Goal: Task Accomplishment & Management: Manage account settings

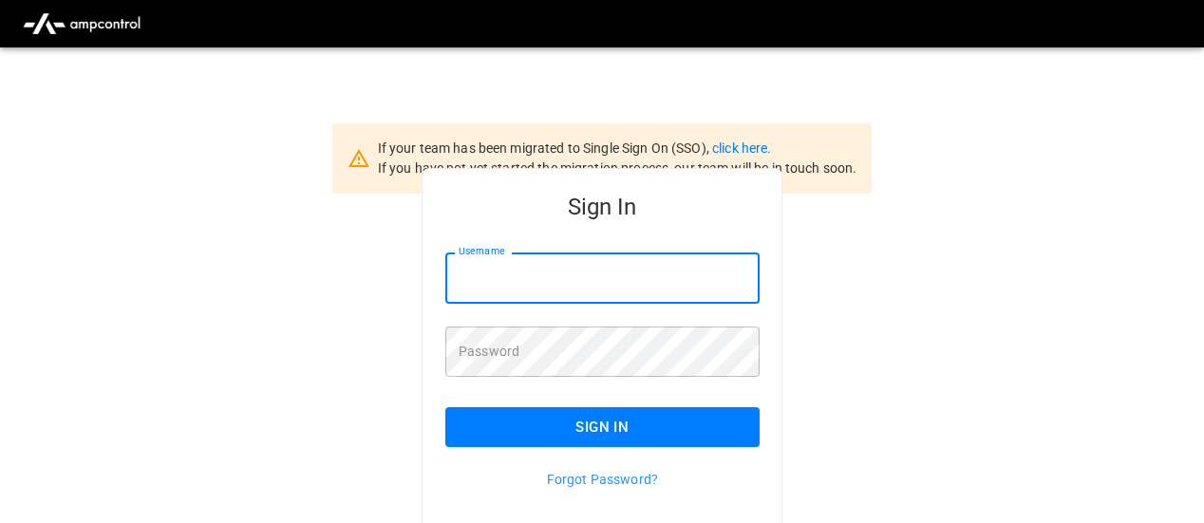
click at [597, 283] on input "Username" at bounding box center [602, 278] width 314 height 50
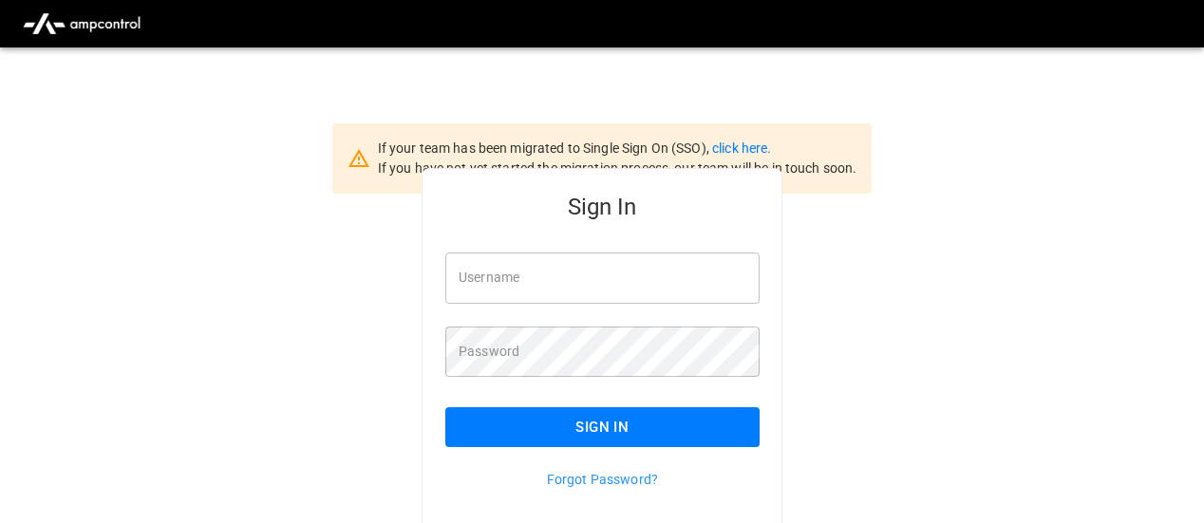
type input "**********"
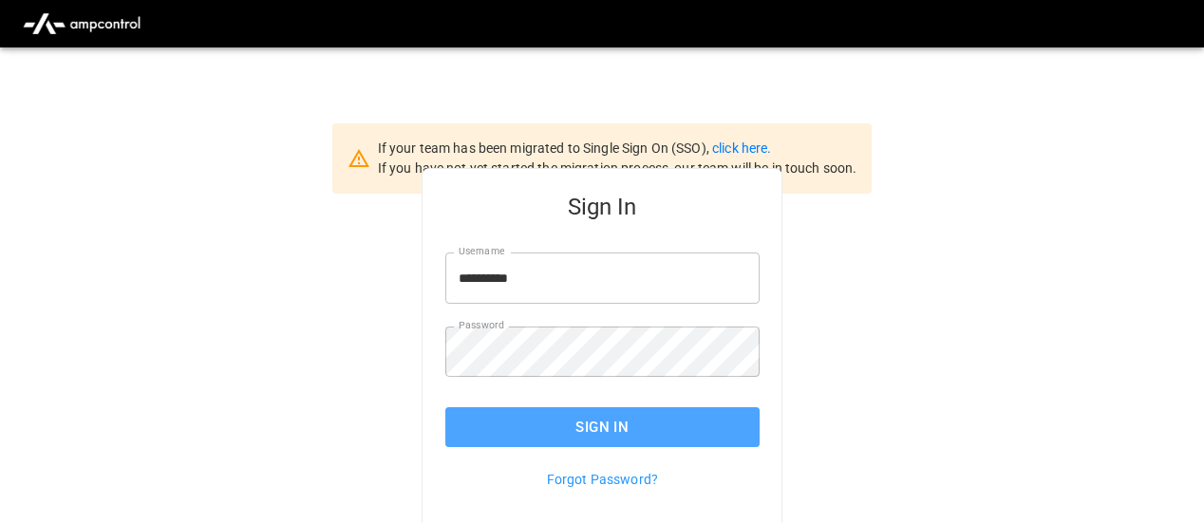
click at [614, 428] on button "Sign In" at bounding box center [602, 427] width 314 height 40
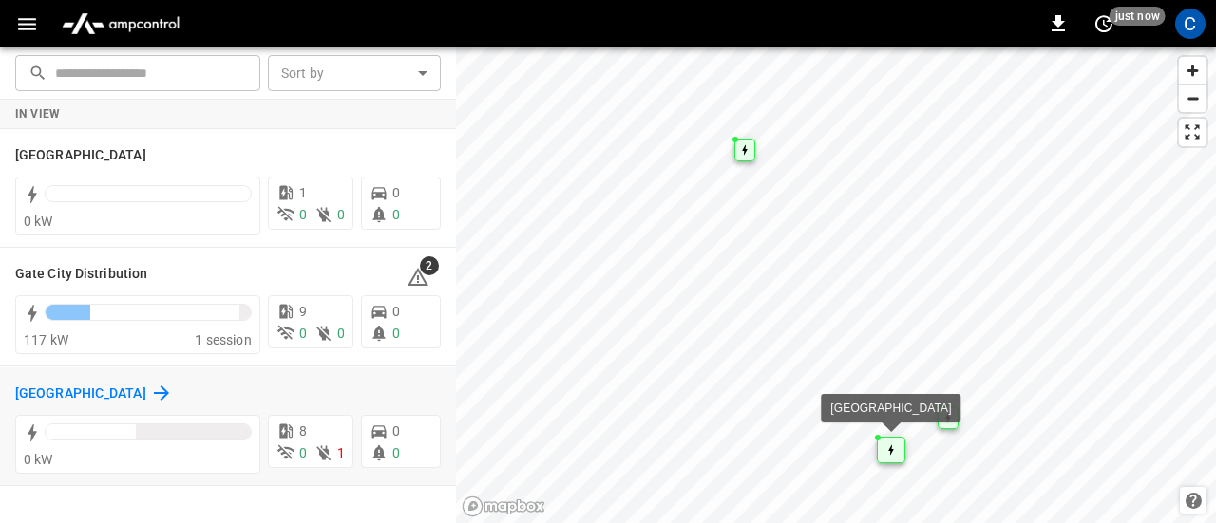
click at [103, 387] on h6 "[GEOGRAPHIC_DATA]" at bounding box center [80, 394] width 131 height 21
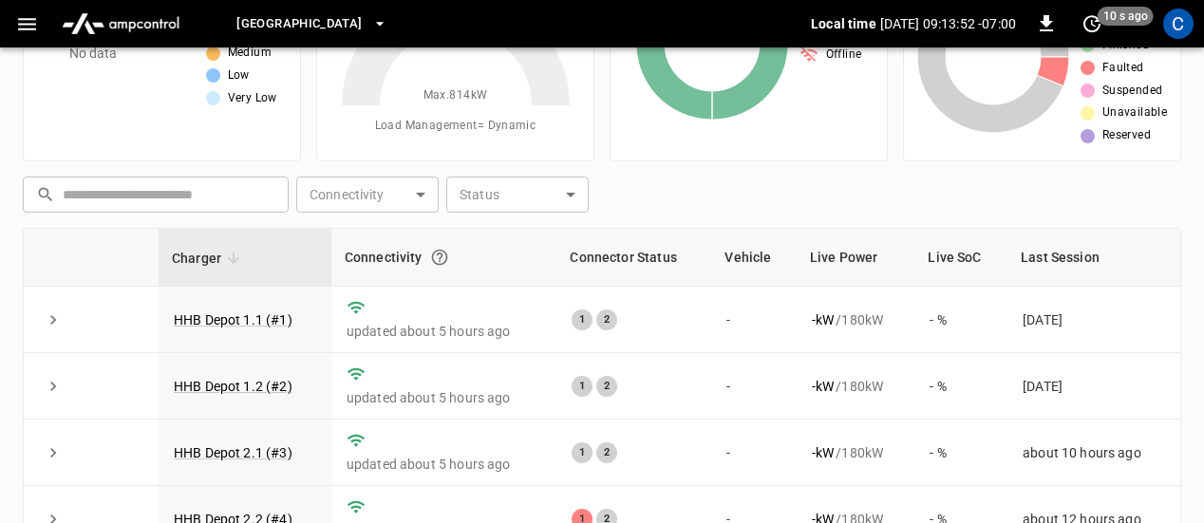
scroll to position [153, 0]
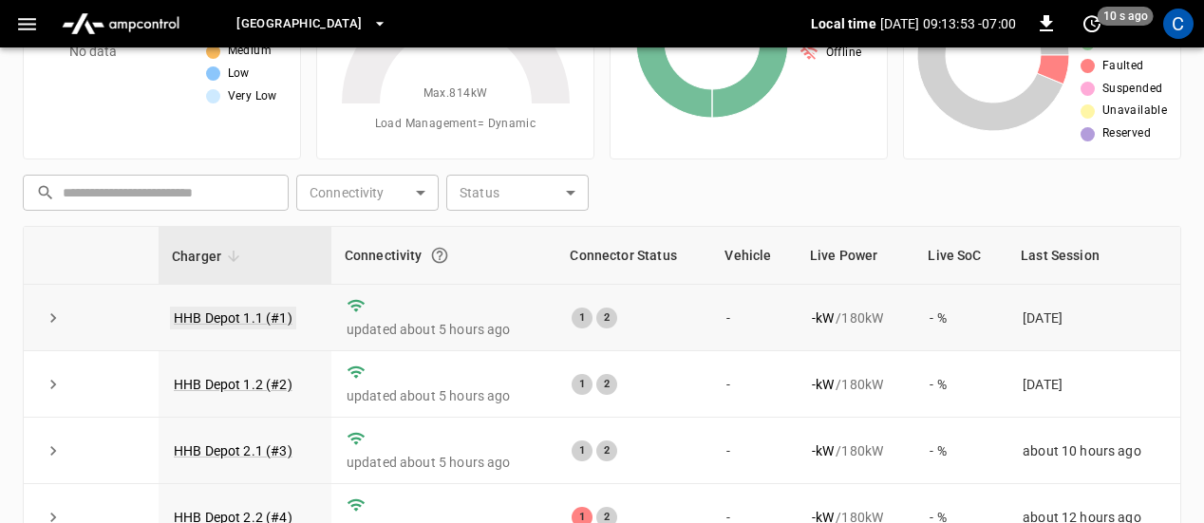
click at [213, 320] on link "HHB Depot 1.1 (#1)" at bounding box center [233, 318] width 126 height 23
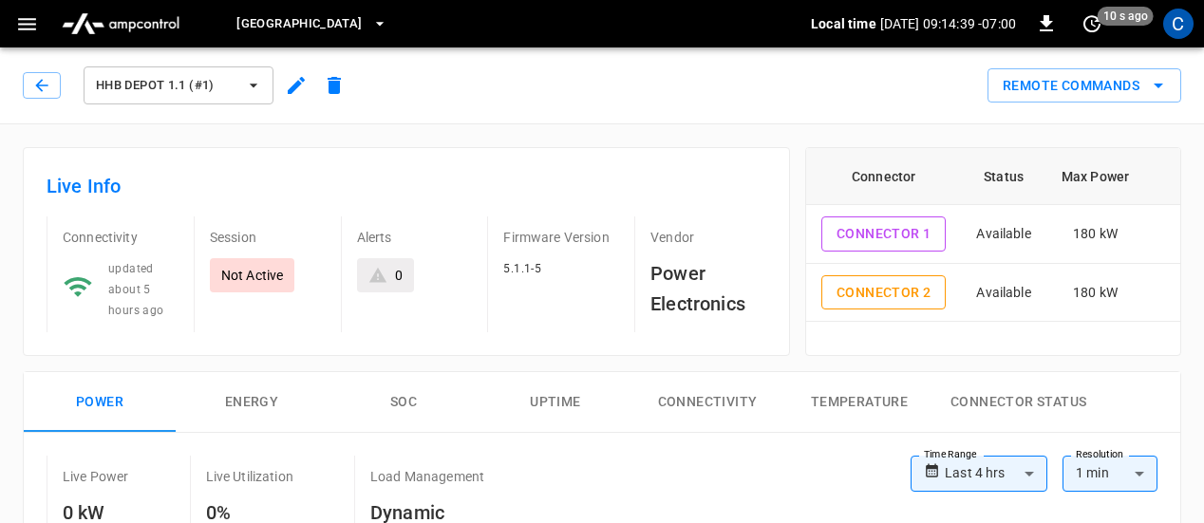
click at [21, 22] on icon "button" at bounding box center [27, 24] width 24 height 24
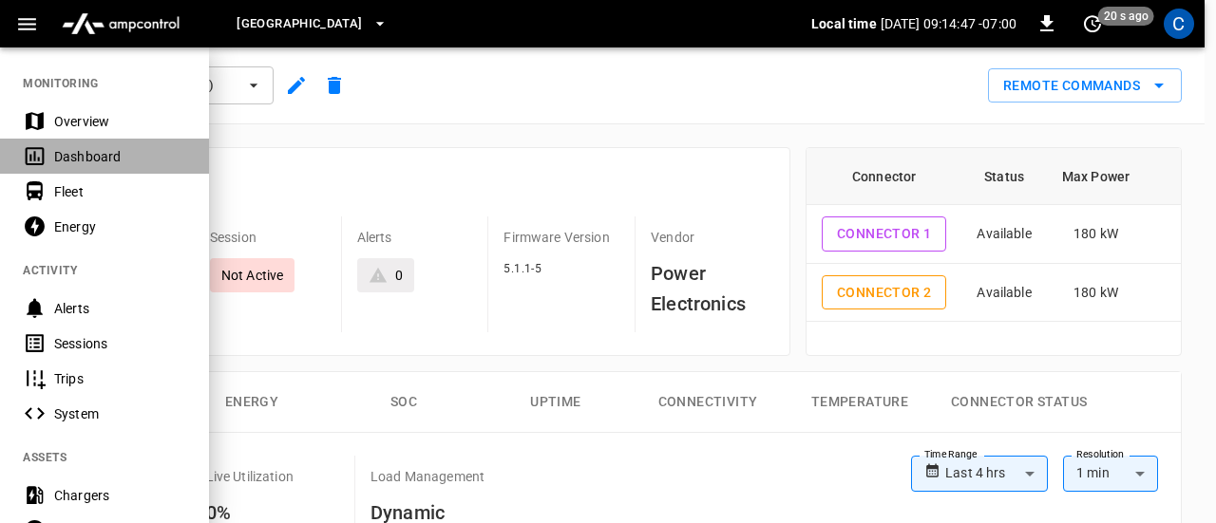
click at [65, 155] on div "Dashboard" at bounding box center [120, 156] width 132 height 19
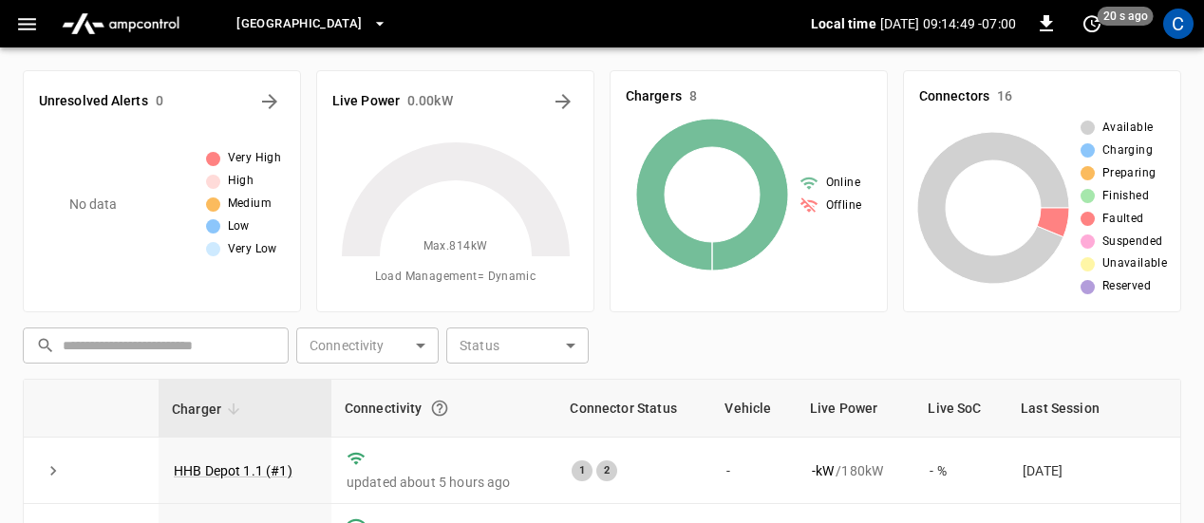
click at [15, 28] on icon "button" at bounding box center [27, 24] width 24 height 24
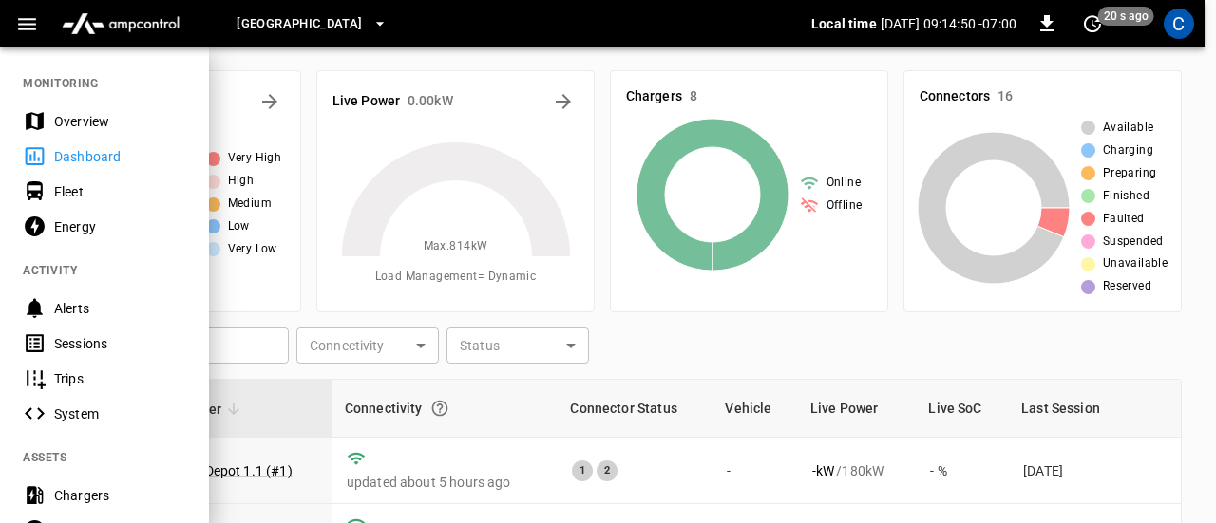
click at [77, 117] on div "Overview" at bounding box center [120, 121] width 132 height 19
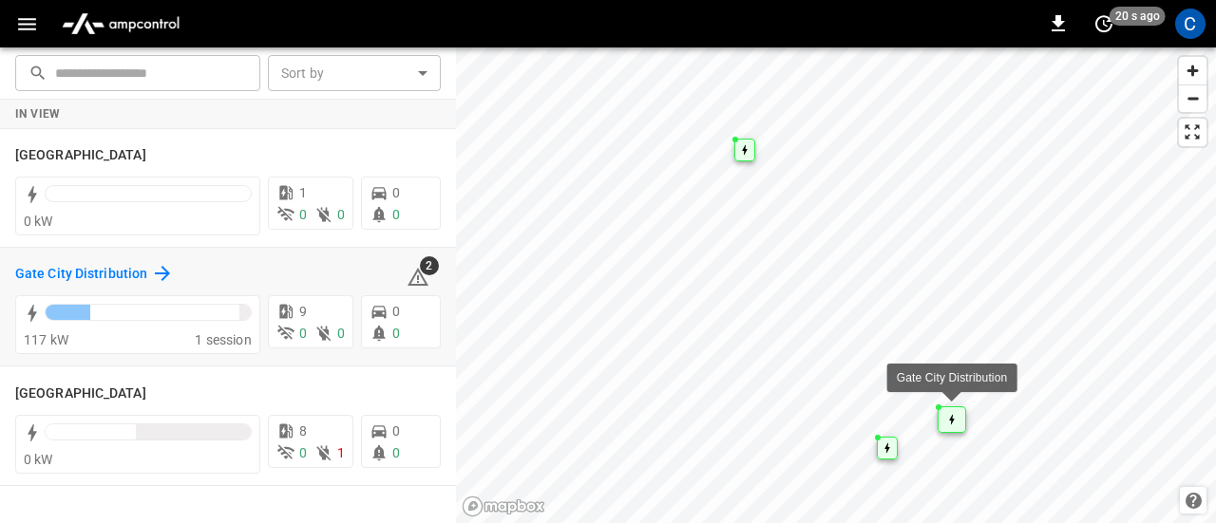
click at [53, 262] on div "Gate City Distribution" at bounding box center [94, 273] width 159 height 23
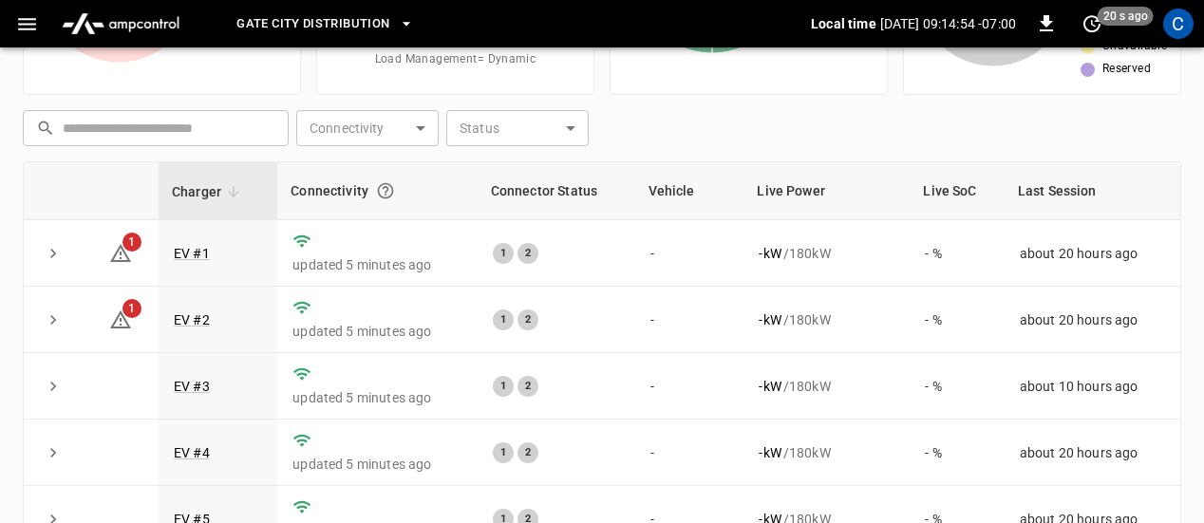
scroll to position [236, 0]
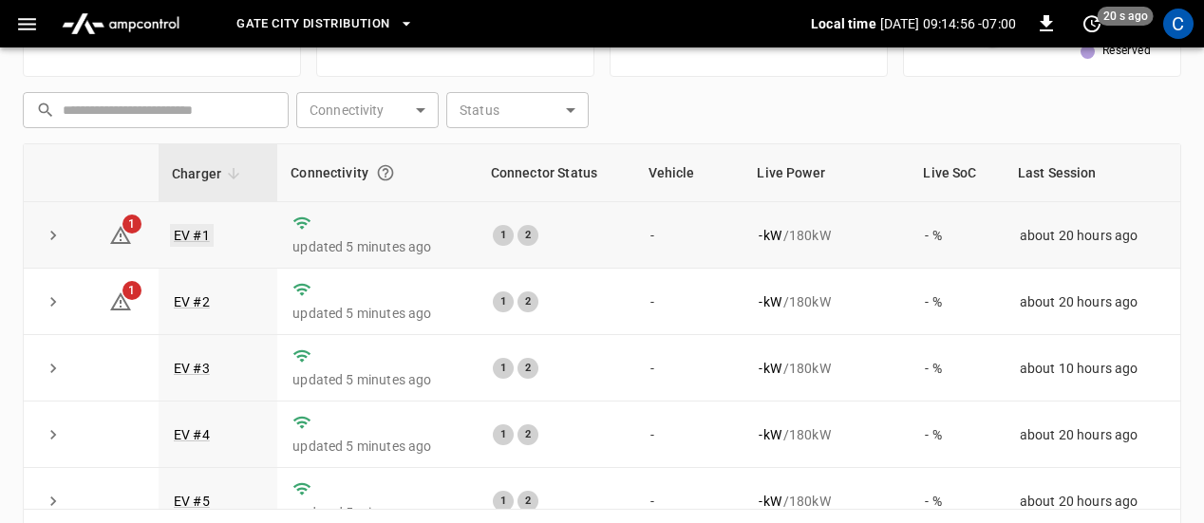
click at [197, 227] on link "EV #1" at bounding box center [192, 235] width 44 height 23
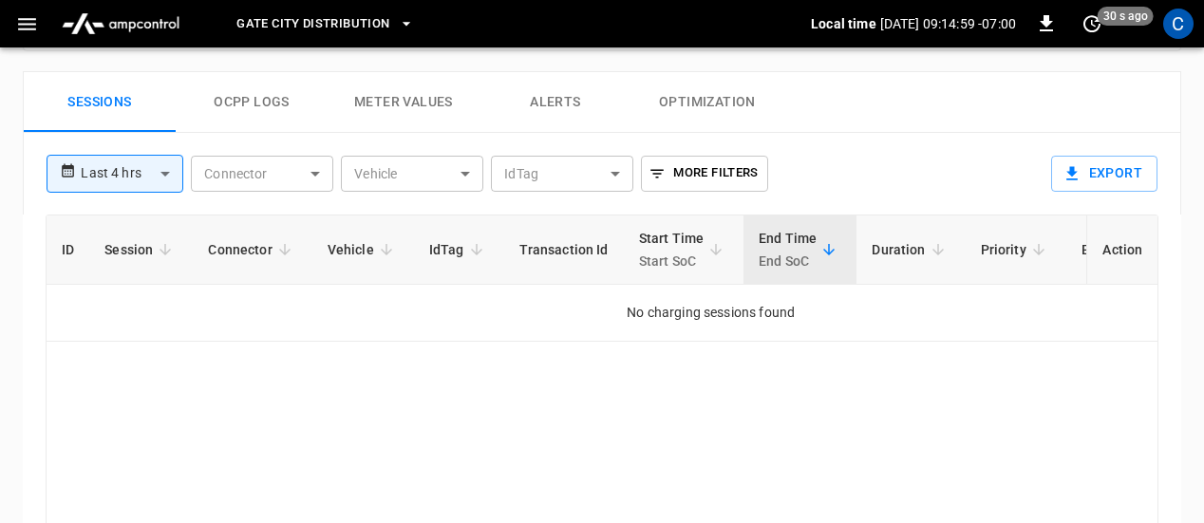
scroll to position [908, 0]
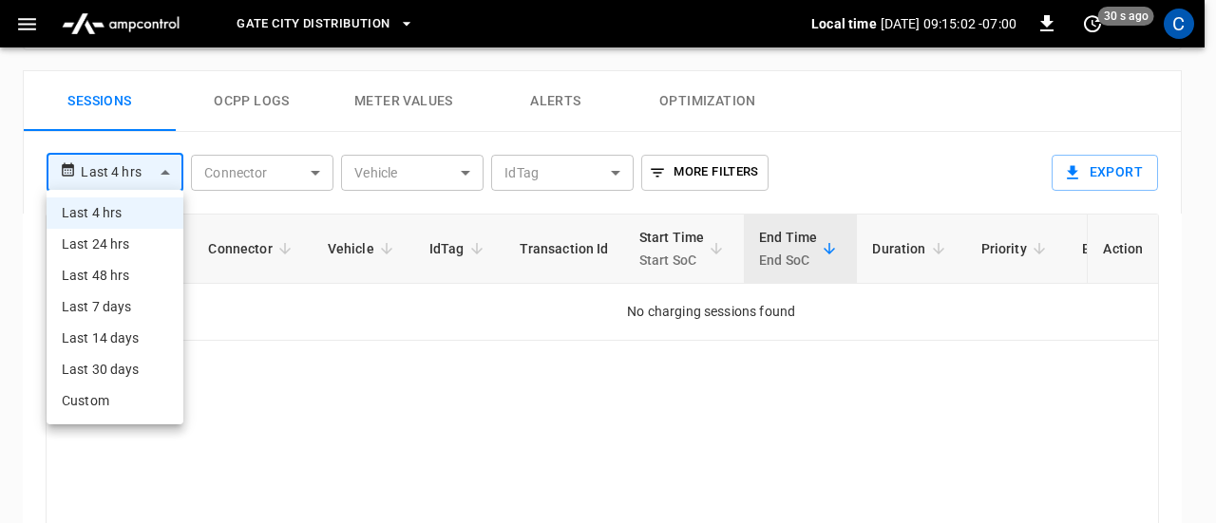
click at [118, 255] on li "Last 24 hrs" at bounding box center [115, 244] width 137 height 31
type input "**********"
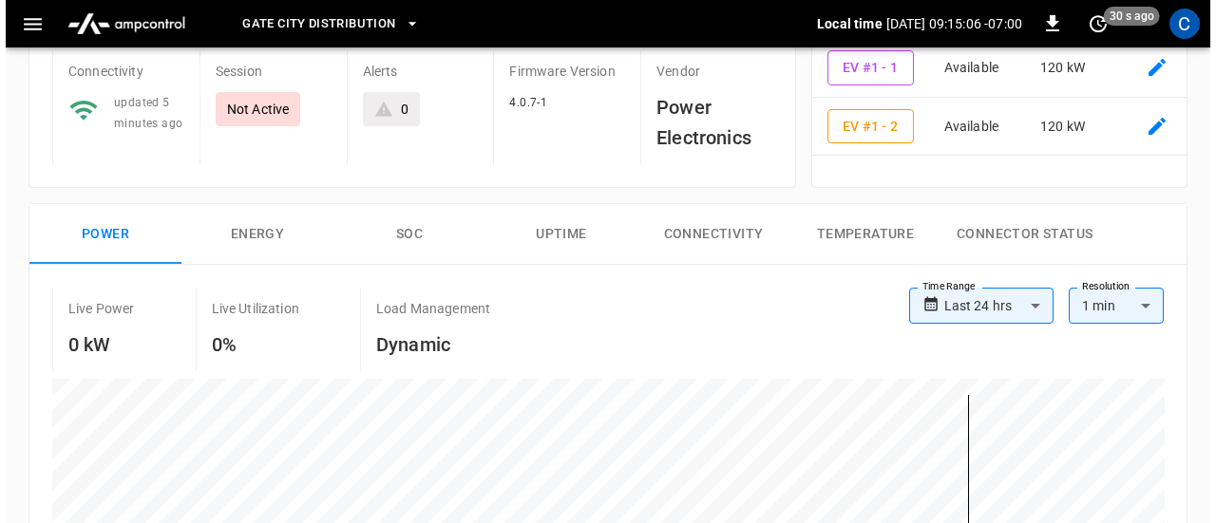
scroll to position [0, 0]
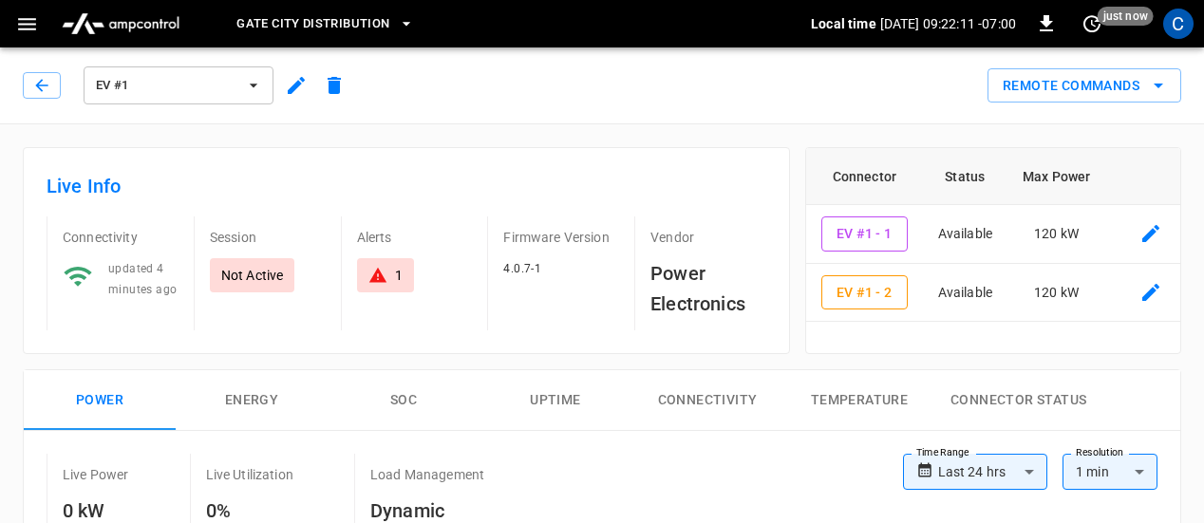
click at [35, 16] on icon "button" at bounding box center [27, 24] width 24 height 24
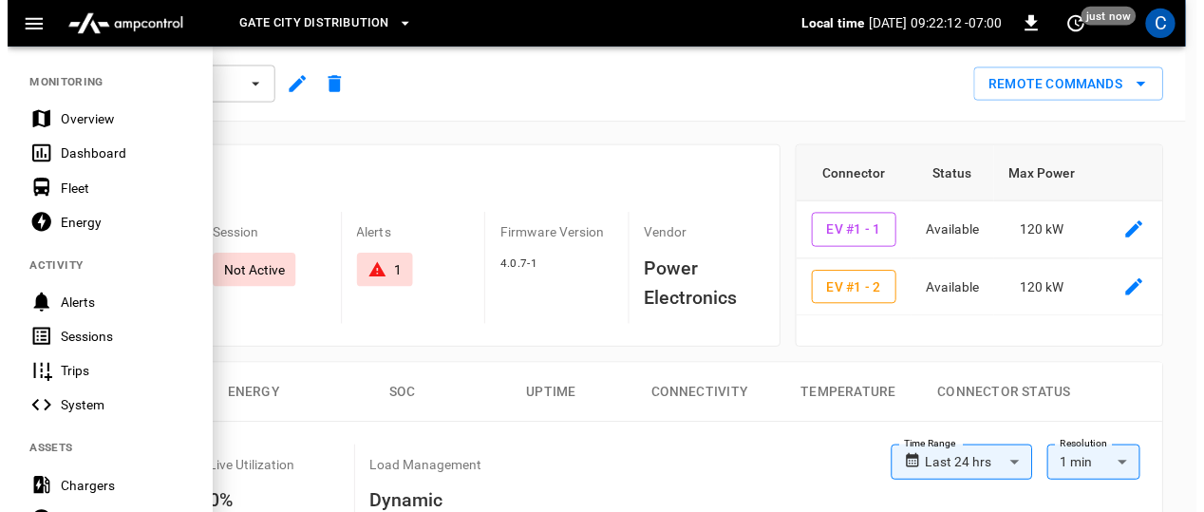
scroll to position [573, 0]
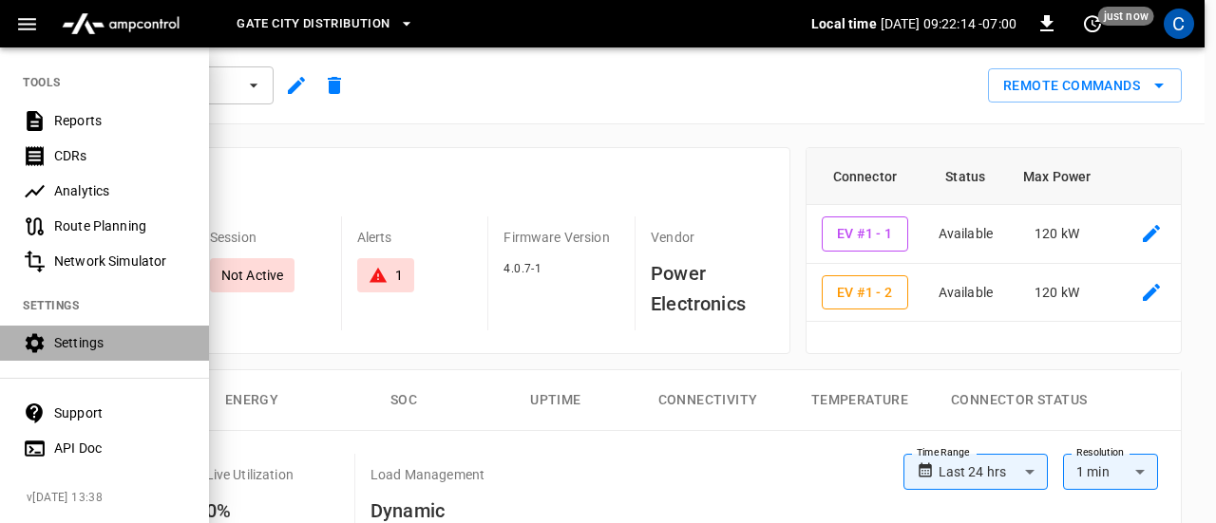
click at [89, 333] on div "Settings" at bounding box center [120, 342] width 132 height 19
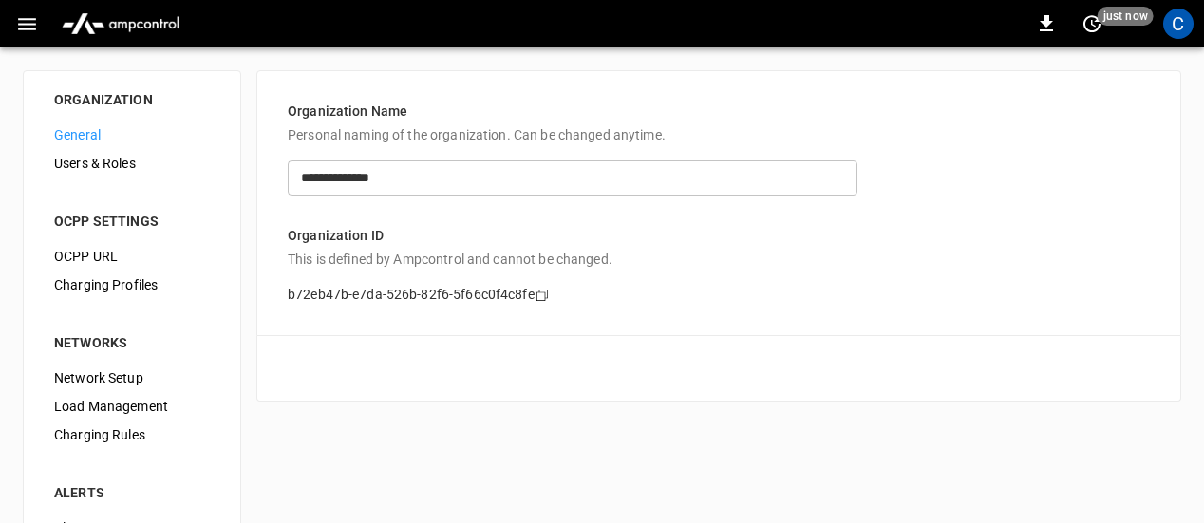
click at [115, 166] on span "Users & Roles" at bounding box center [132, 164] width 156 height 20
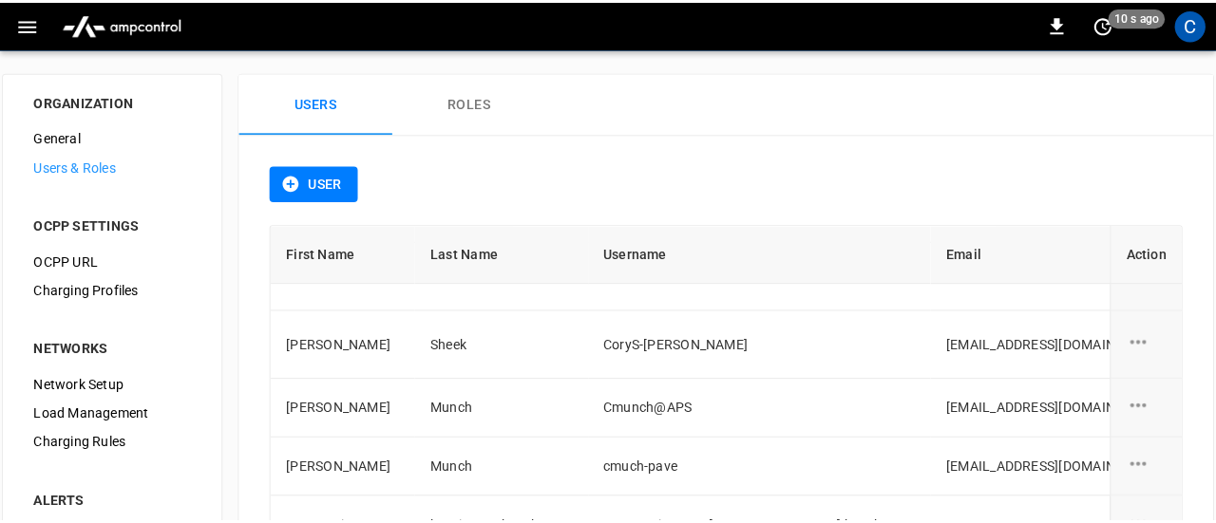
scroll to position [969, 0]
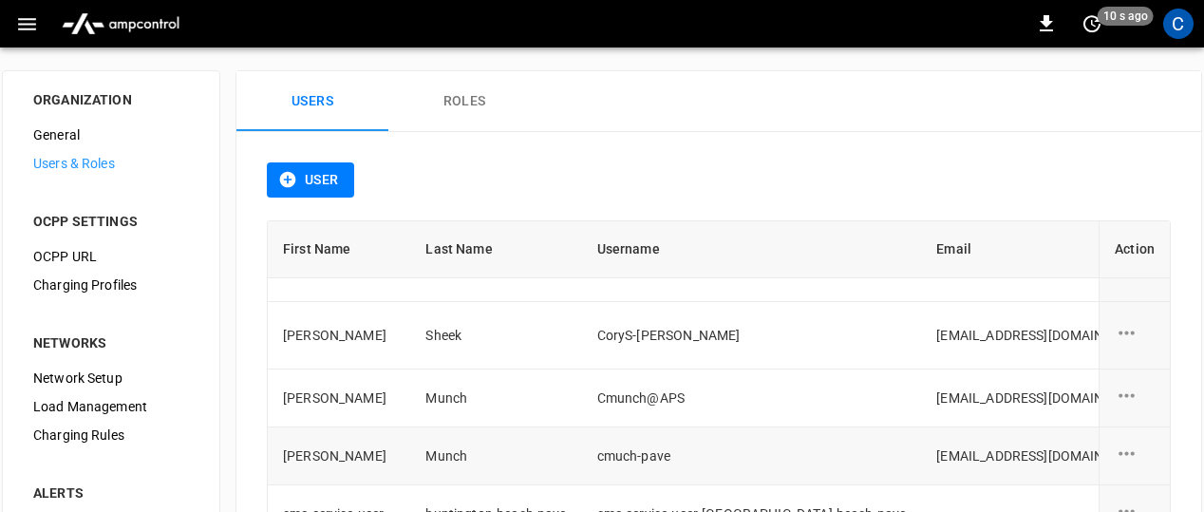
click at [1124, 447] on icon "user action options" at bounding box center [1127, 454] width 24 height 24
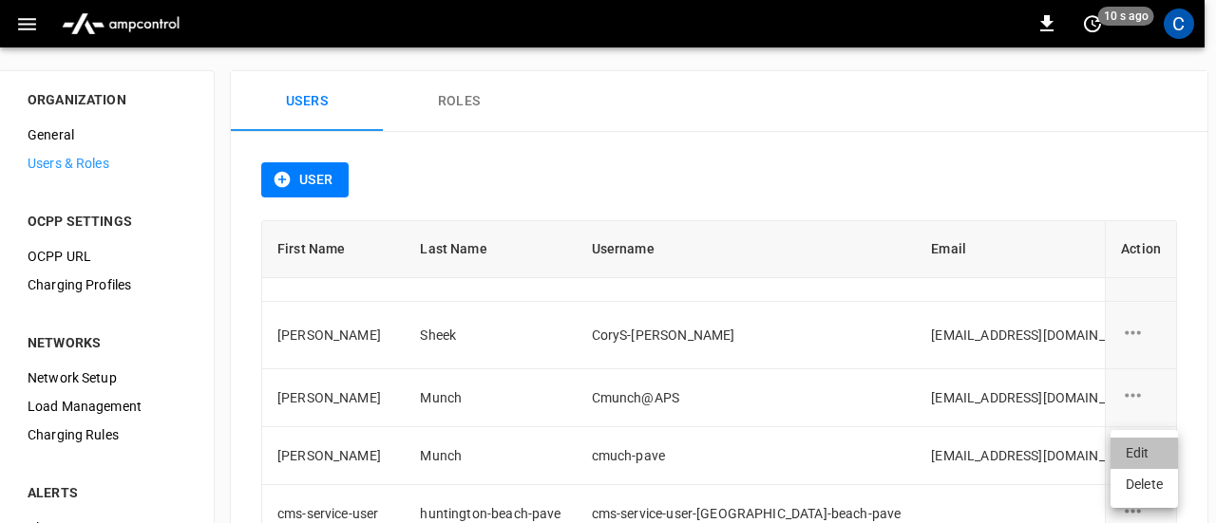
click at [1119, 447] on li "Edit" at bounding box center [1143, 453] width 67 height 31
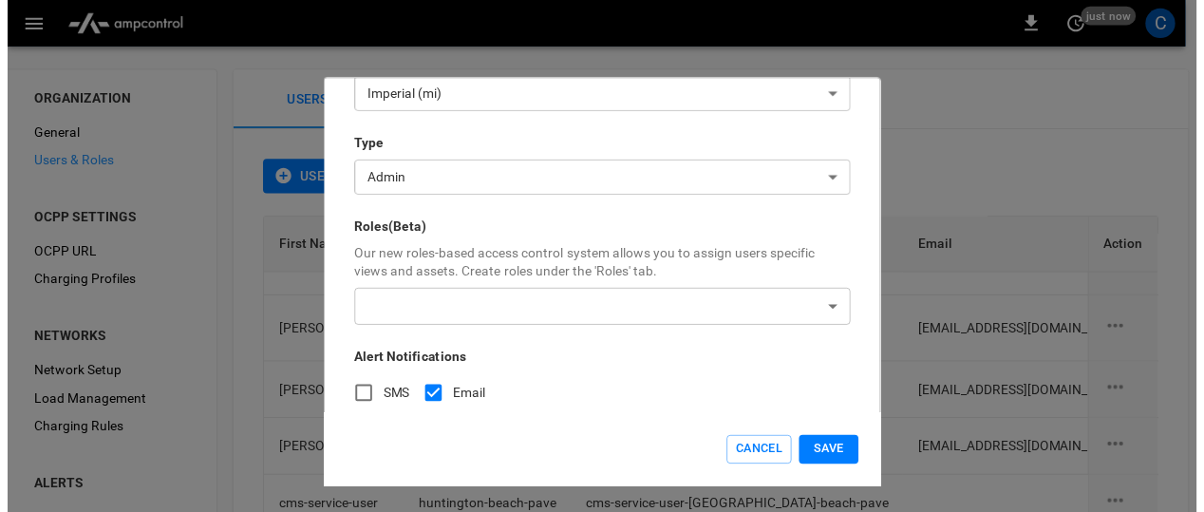
scroll to position [554, 0]
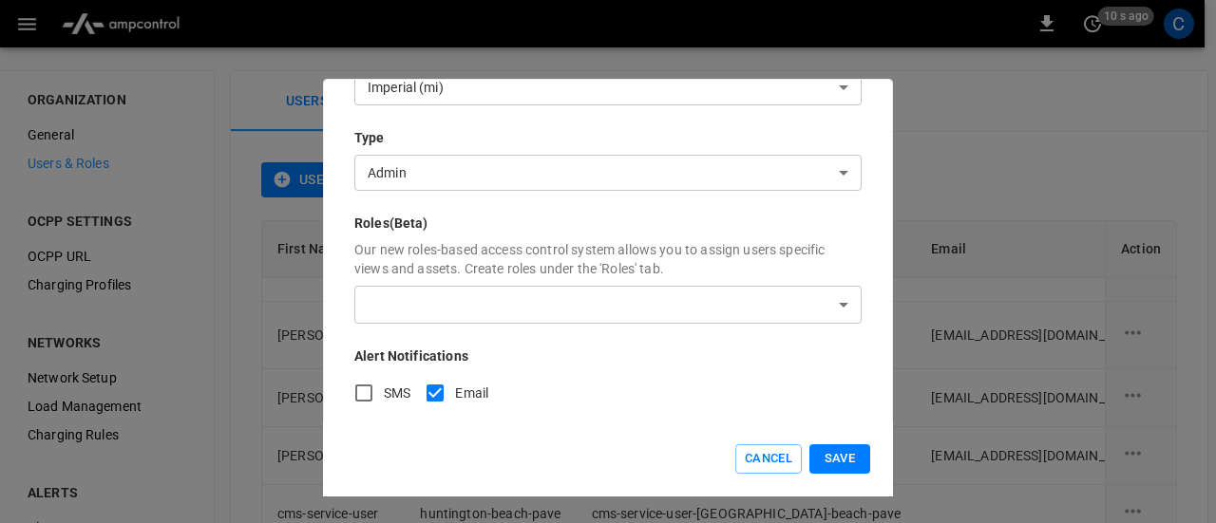
click at [841, 452] on button "Save" at bounding box center [839, 458] width 61 height 29
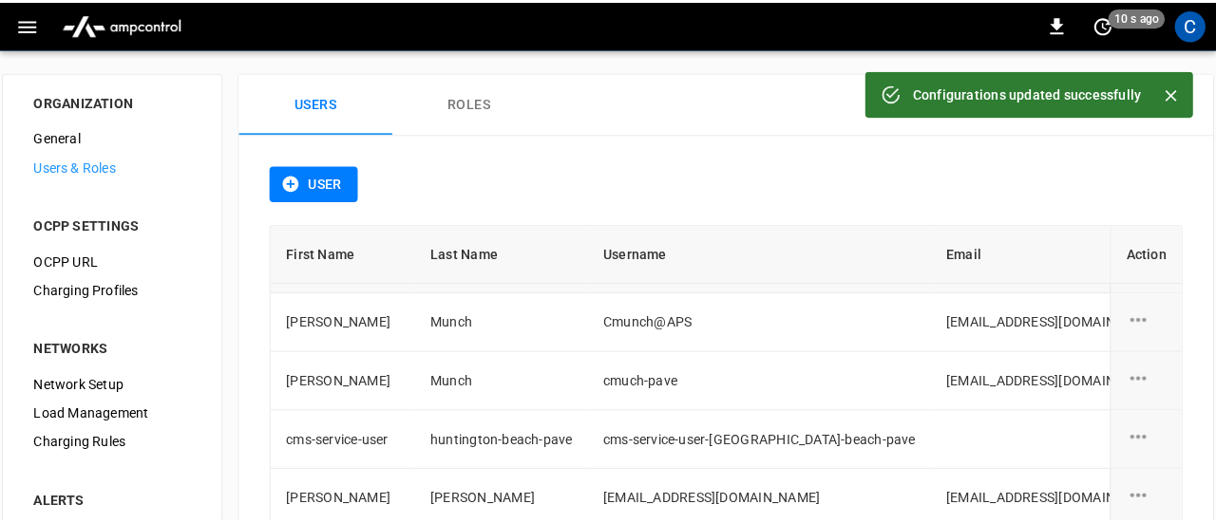
scroll to position [1049, 0]
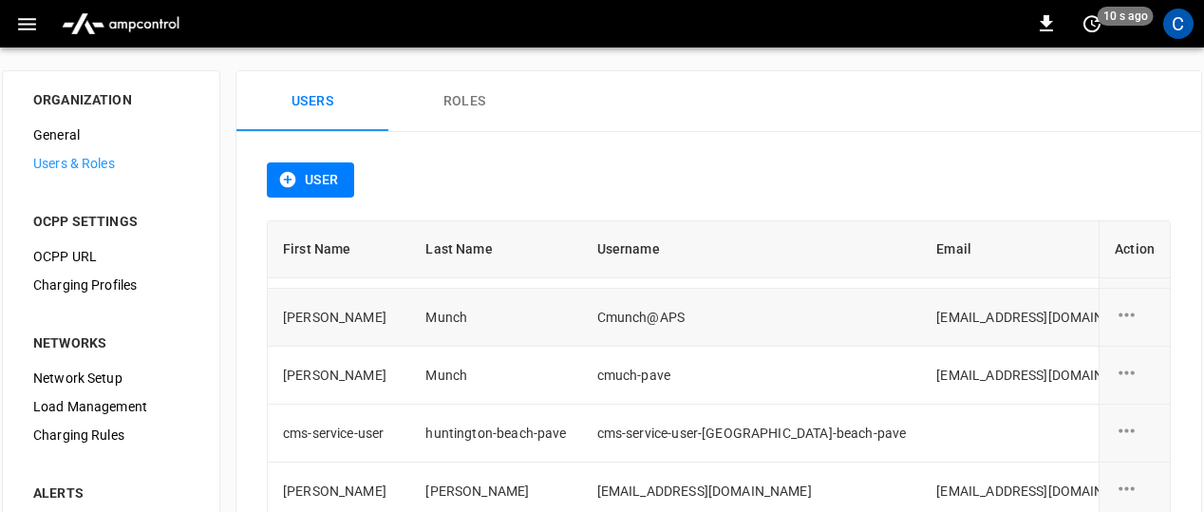
click at [1123, 303] on icon "user action options" at bounding box center [1127, 315] width 24 height 24
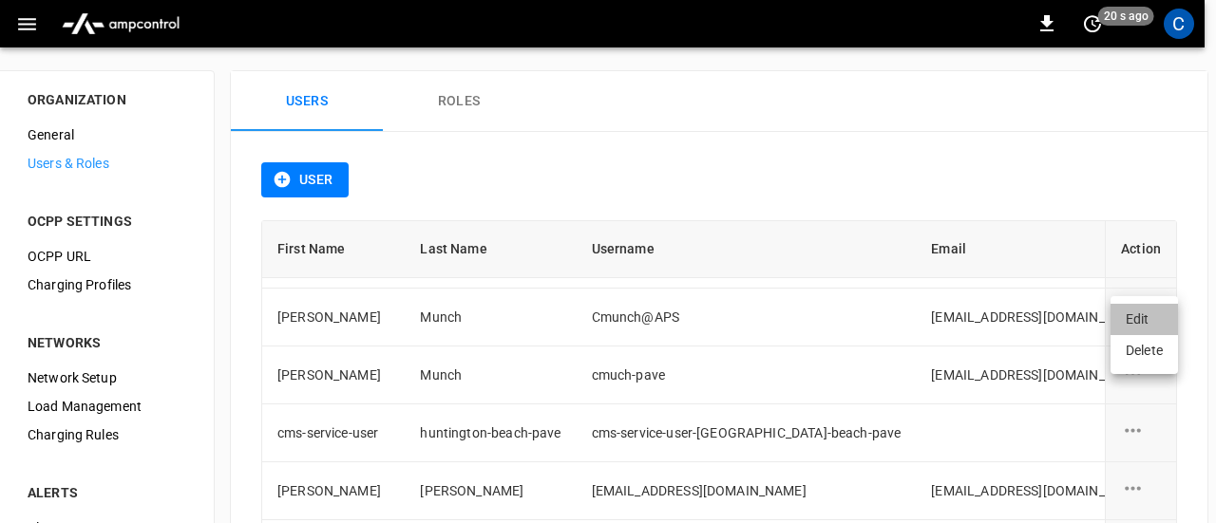
click at [1132, 320] on li "Edit" at bounding box center [1143, 319] width 67 height 31
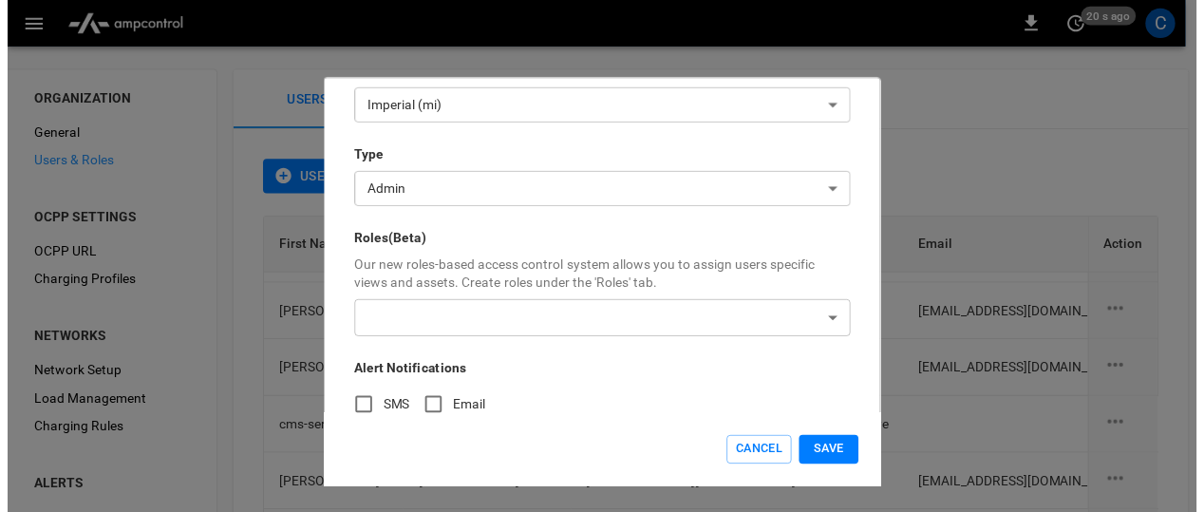
scroll to position [554, 0]
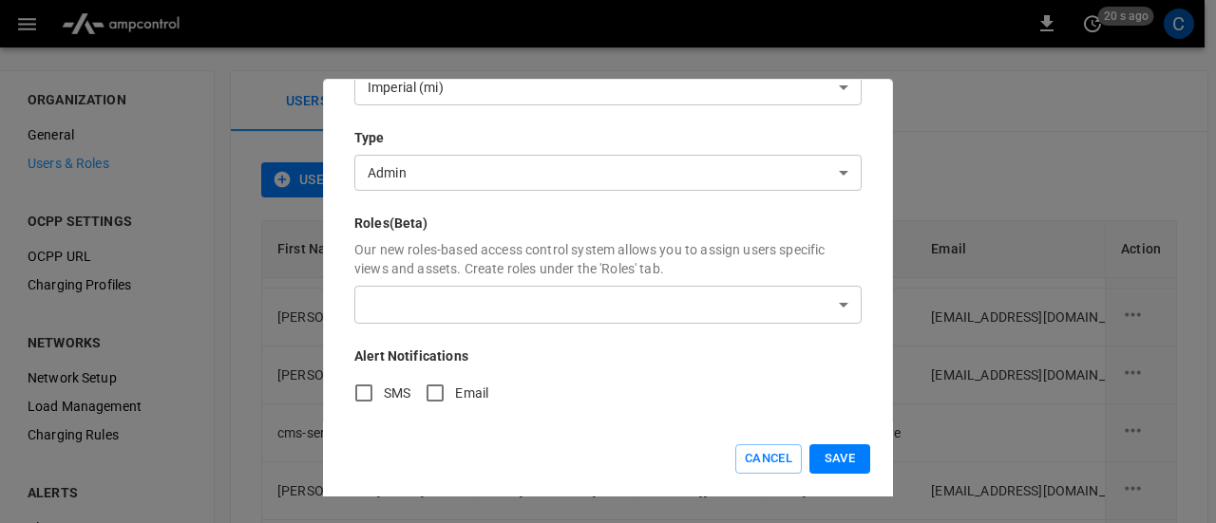
click at [829, 457] on button "Save" at bounding box center [839, 458] width 61 height 29
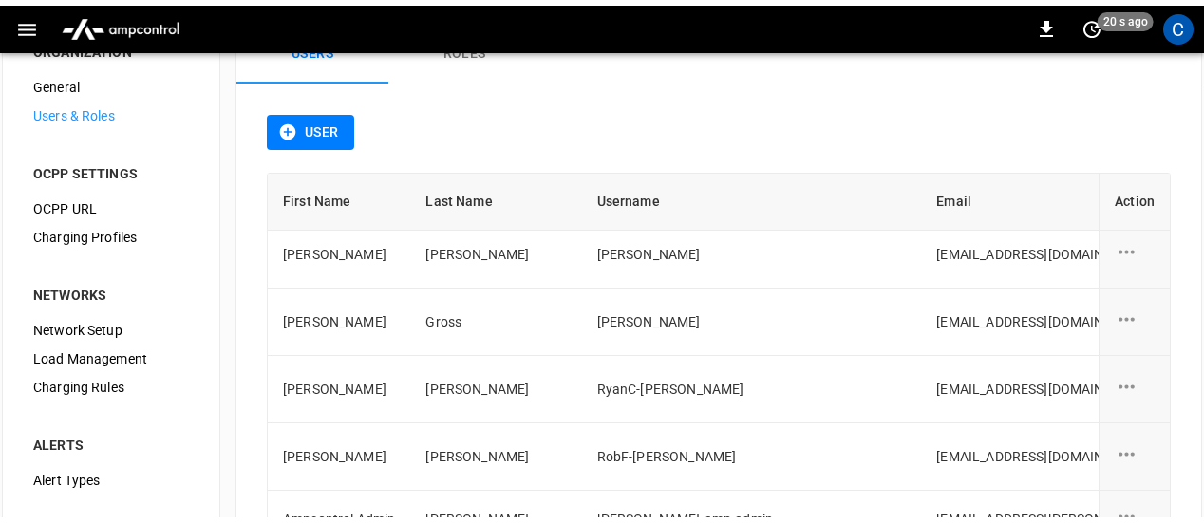
scroll to position [0, 0]
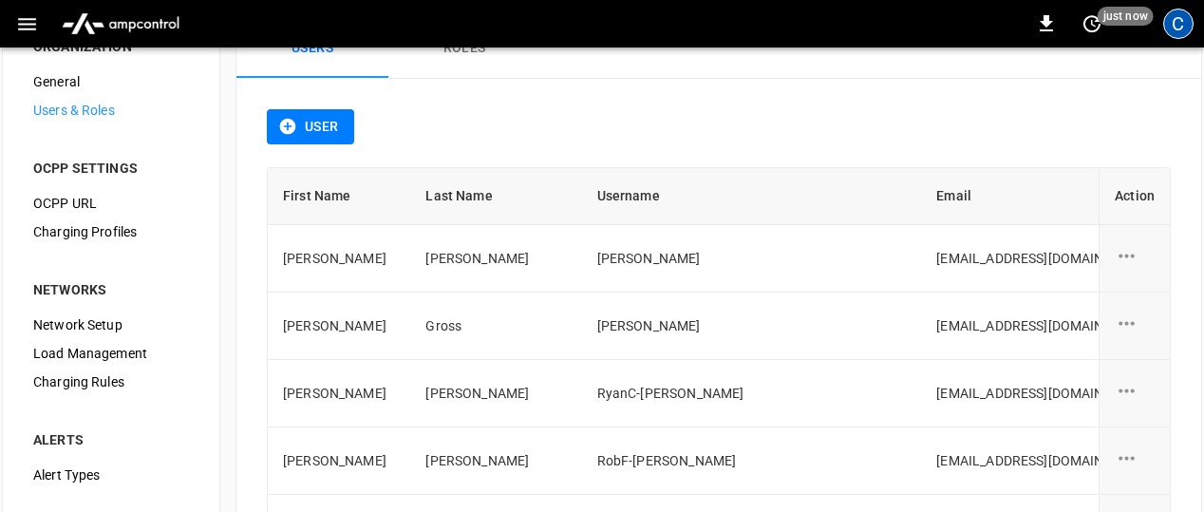
click at [1179, 29] on div "C" at bounding box center [1178, 24] width 30 height 30
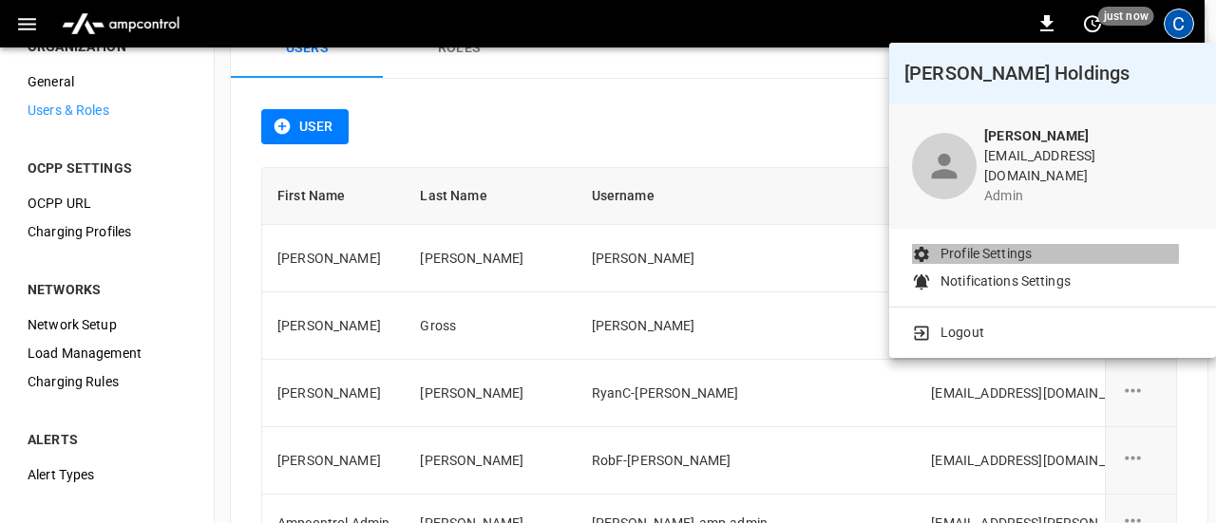
click at [986, 244] on p "Profile Settings" at bounding box center [985, 254] width 91 height 20
